Goal: Find specific page/section: Find specific page/section

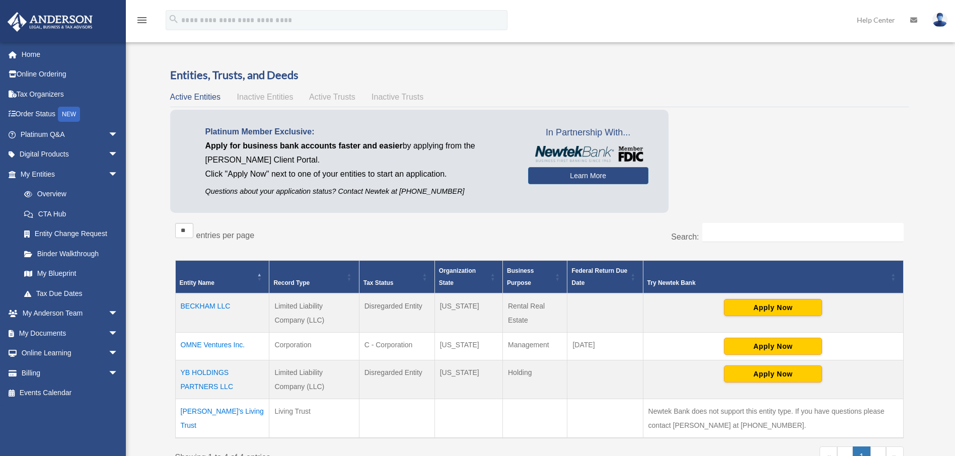
scroll to position [88, 0]
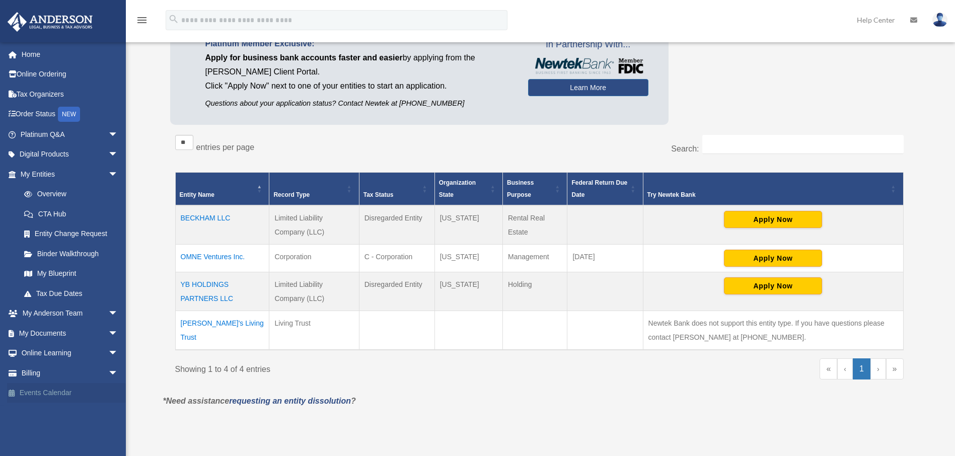
click at [48, 395] on link "Events Calendar" at bounding box center [70, 393] width 126 height 20
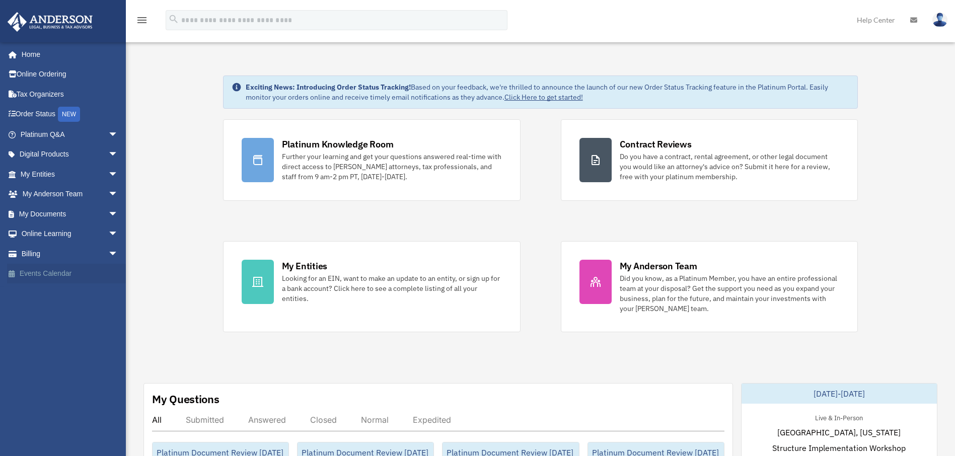
click at [47, 275] on link "Events Calendar" at bounding box center [70, 274] width 126 height 20
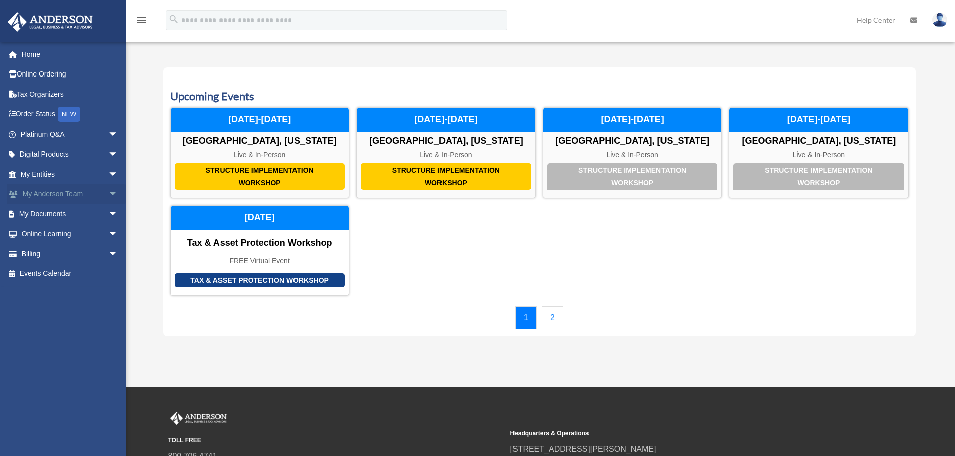
click at [110, 194] on span "arrow_drop_down" at bounding box center [118, 194] width 20 height 21
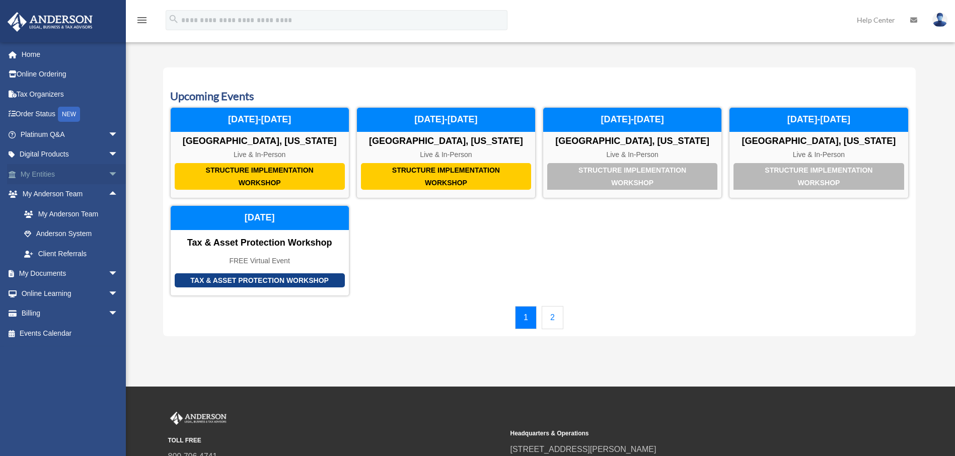
click at [109, 174] on span "arrow_drop_down" at bounding box center [118, 174] width 20 height 21
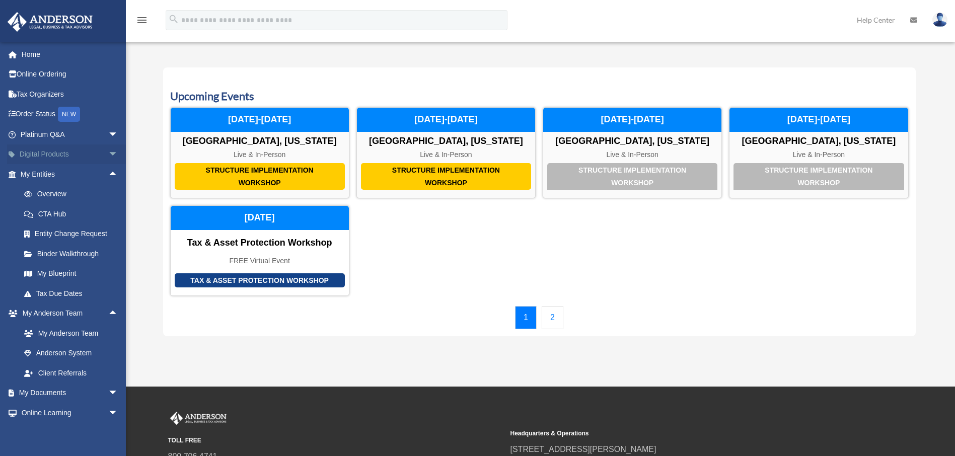
click at [108, 152] on span "arrow_drop_down" at bounding box center [118, 155] width 20 height 21
